Goal: Register for event/course

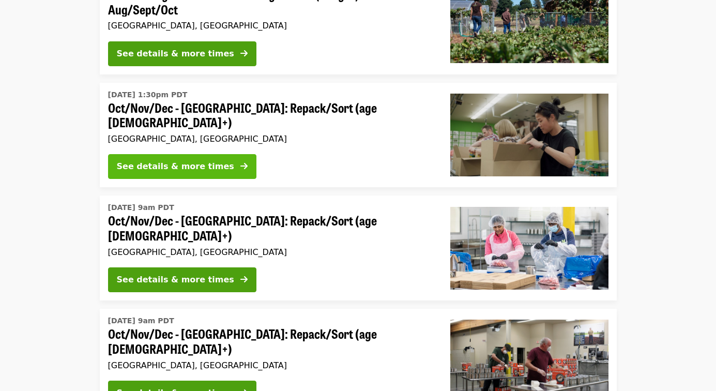
scroll to position [151, 0]
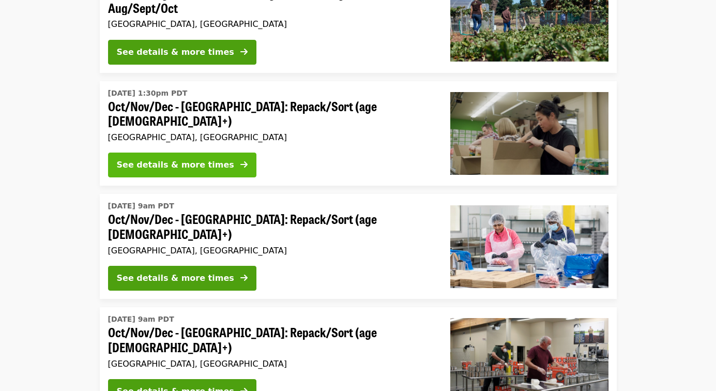
click at [175, 166] on button "See details & more times" at bounding box center [182, 165] width 148 height 25
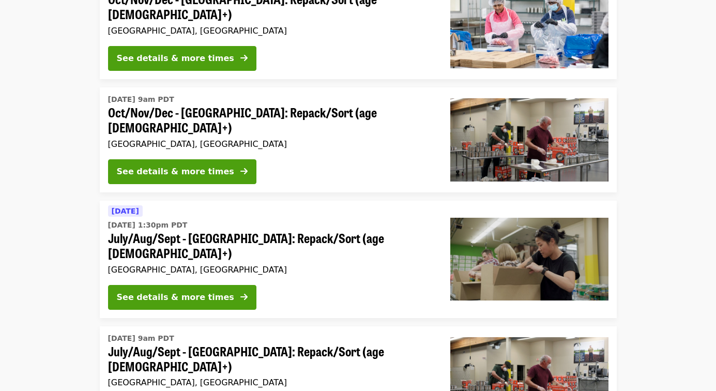
scroll to position [370, 0]
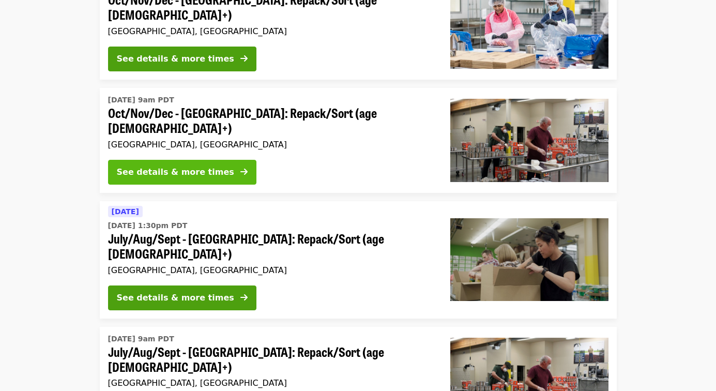
click at [183, 166] on div "See details & more times" at bounding box center [175, 172] width 117 height 12
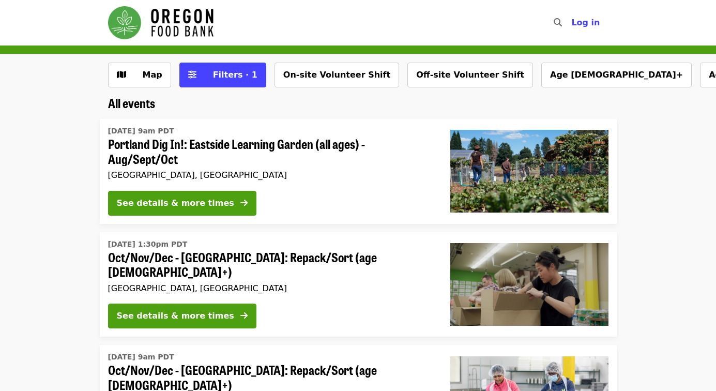
click at [172, 27] on img "Main navigation" at bounding box center [161, 22] width 106 height 33
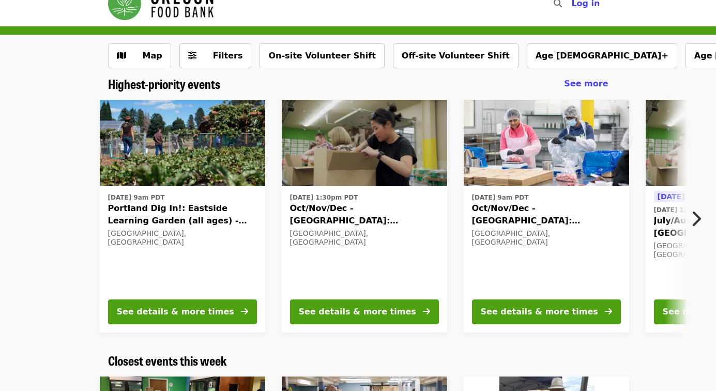
scroll to position [10, 0]
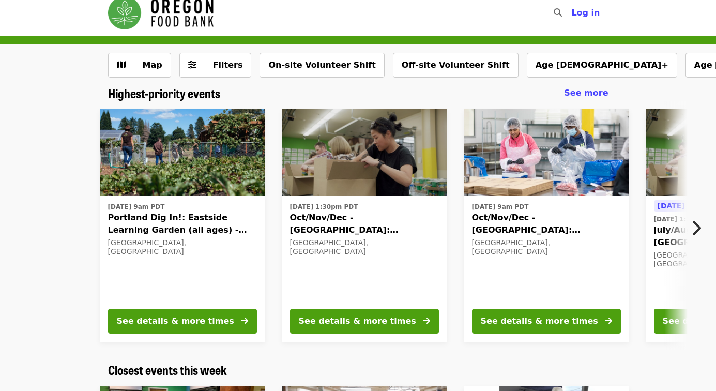
click at [179, 16] on img "Main navigation" at bounding box center [161, 12] width 106 height 33
